Goal: Information Seeking & Learning: Learn about a topic

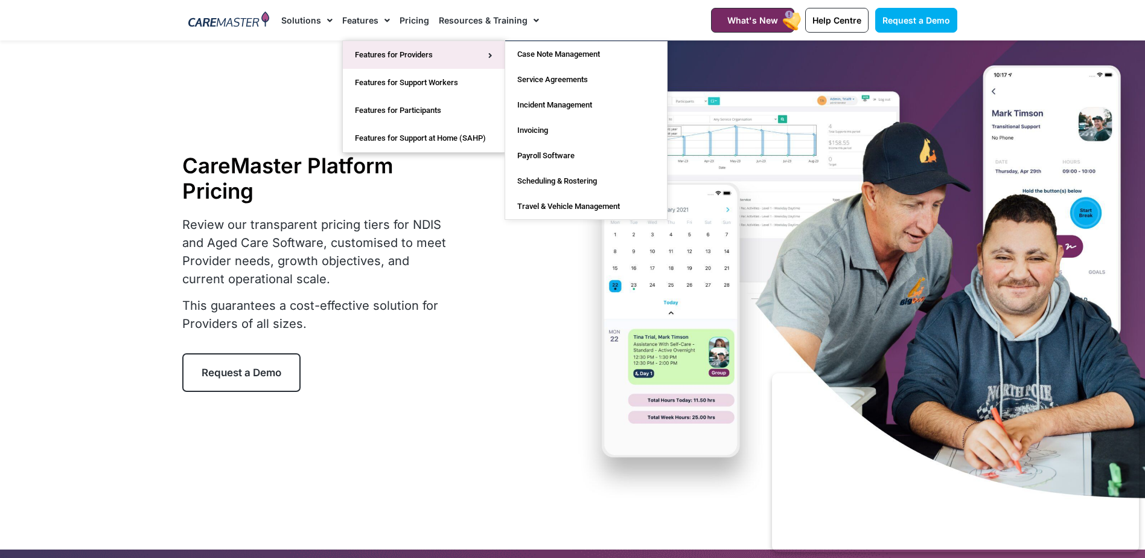
click at [371, 49] on link "Features for Providers" at bounding box center [424, 55] width 162 height 28
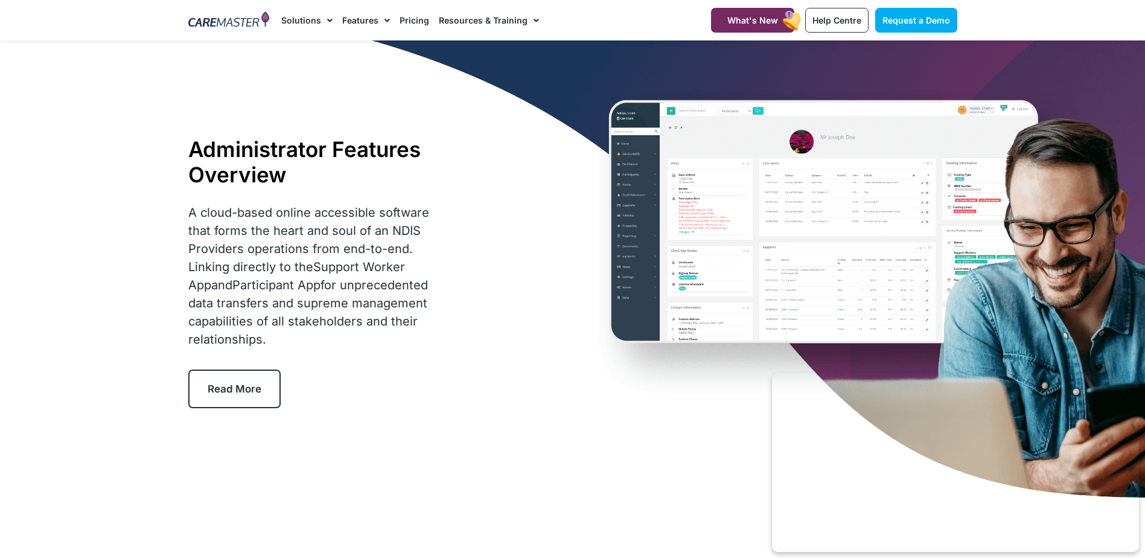
click at [246, 395] on link "Read More" at bounding box center [234, 388] width 92 height 39
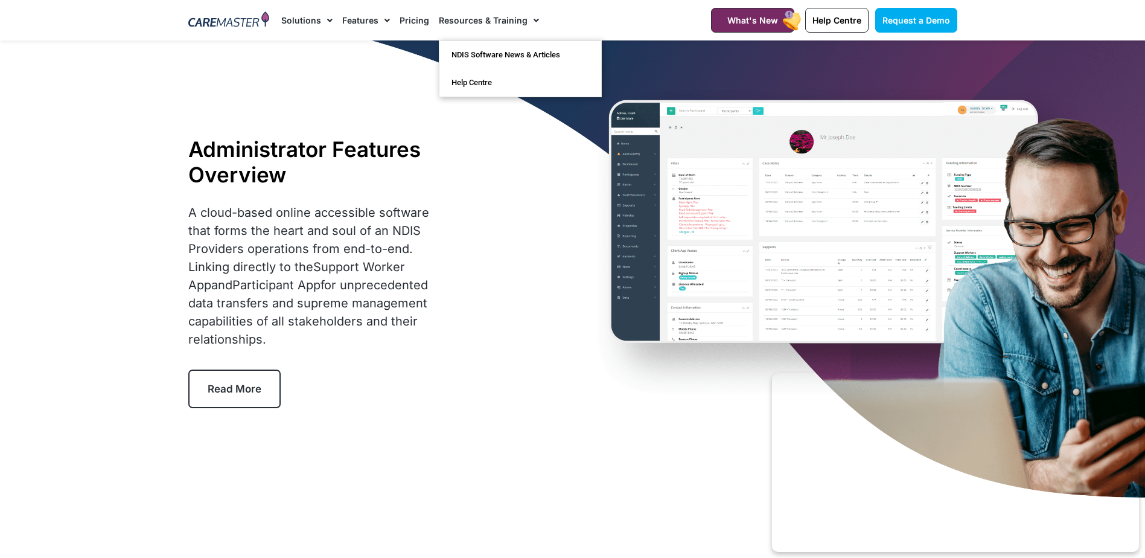
click at [501, 20] on link "Resources & Training" at bounding box center [489, 20] width 100 height 40
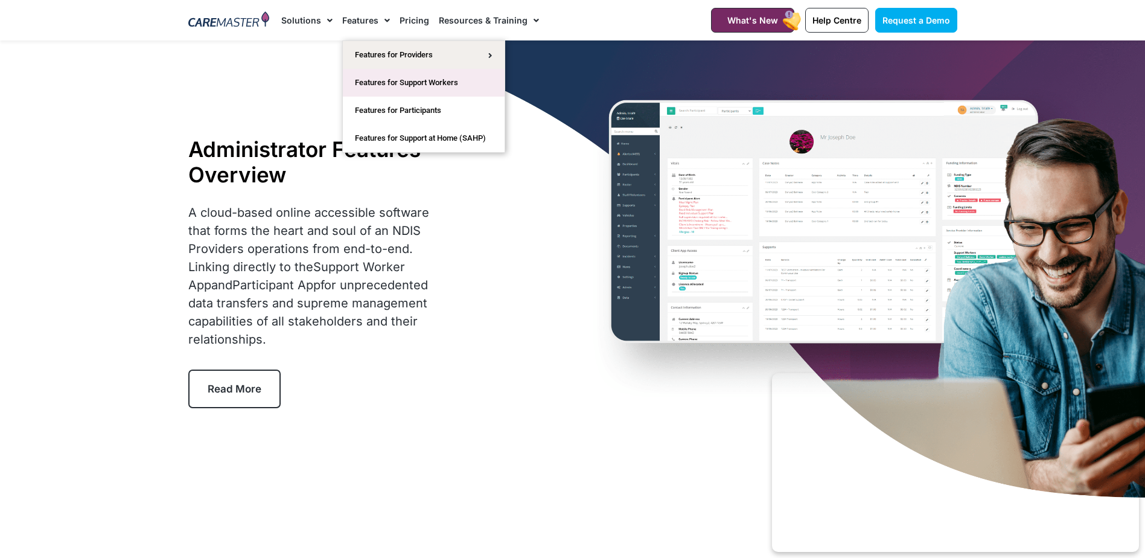
click at [365, 80] on link "Features for Support Workers" at bounding box center [424, 83] width 162 height 28
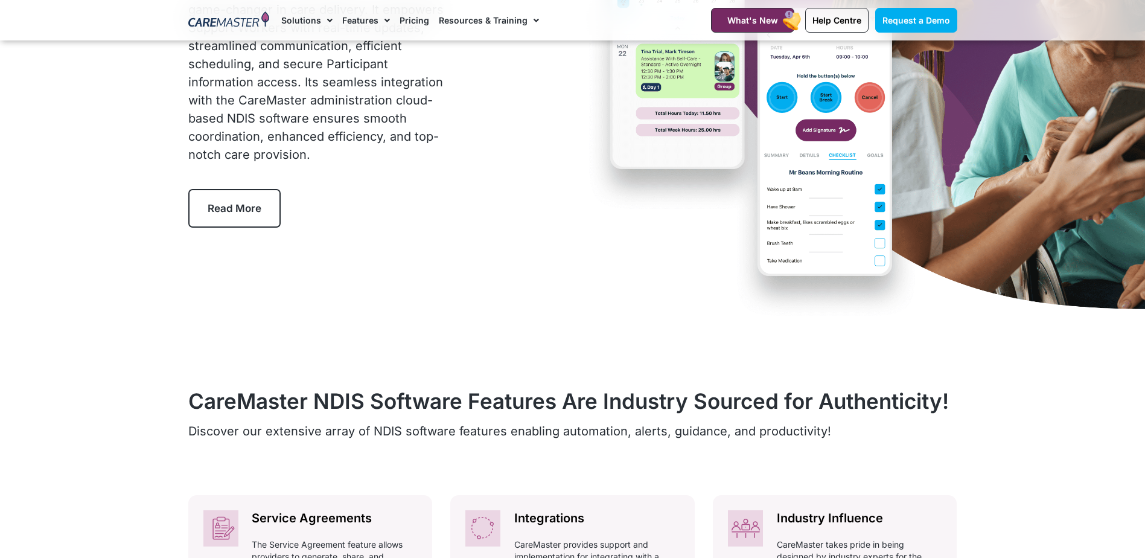
scroll to position [181, 0]
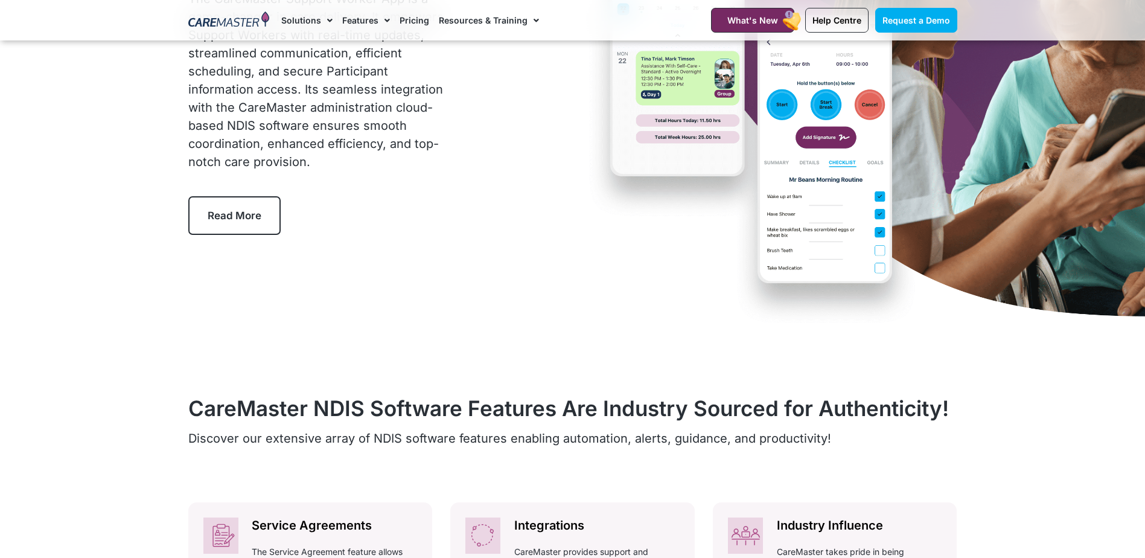
click at [255, 220] on span "Read More" at bounding box center [235, 215] width 54 height 12
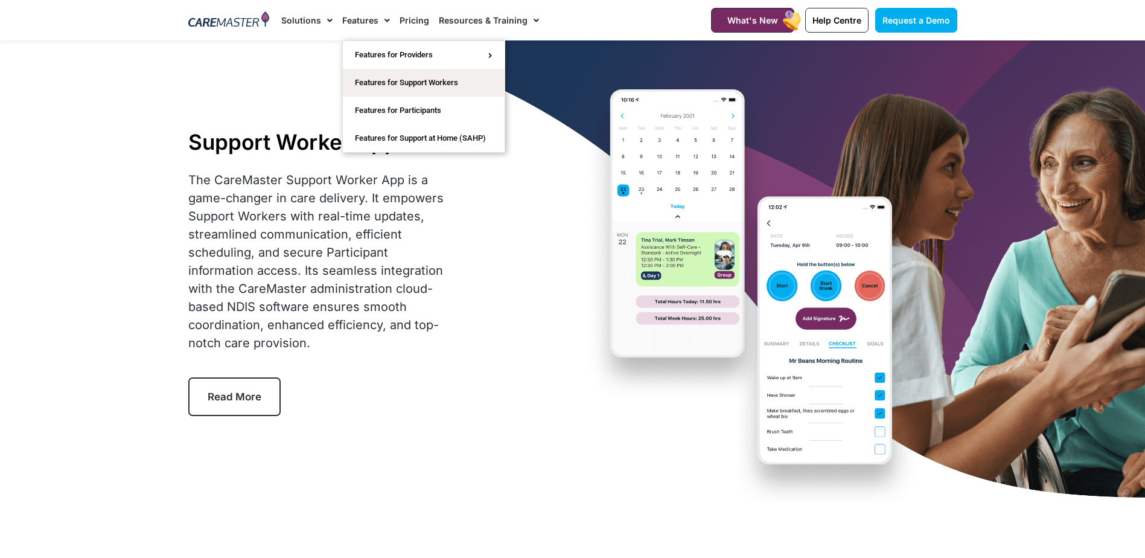
click at [368, 14] on link "Features" at bounding box center [366, 20] width 48 height 40
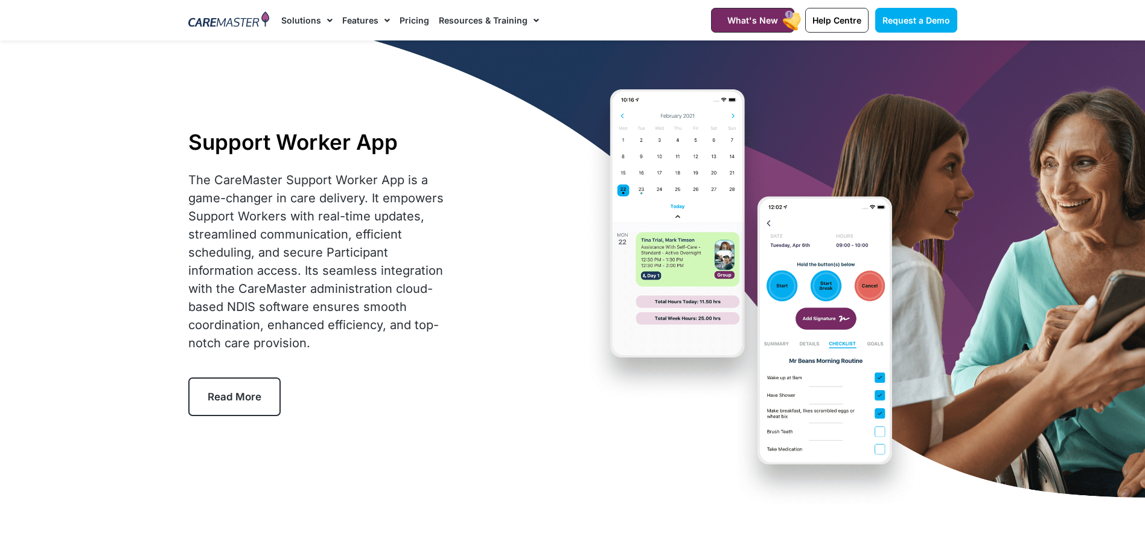
click at [366, 16] on link "Features" at bounding box center [366, 20] width 48 height 40
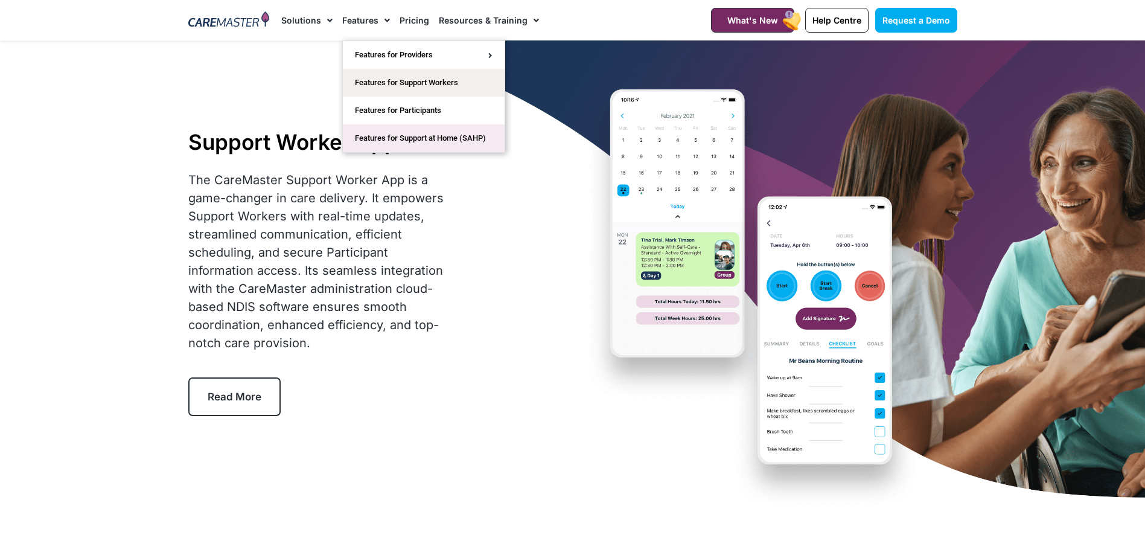
click at [366, 134] on link "Features for Support at Home (SAHP)" at bounding box center [424, 138] width 162 height 28
